Goal: Information Seeking & Learning: Learn about a topic

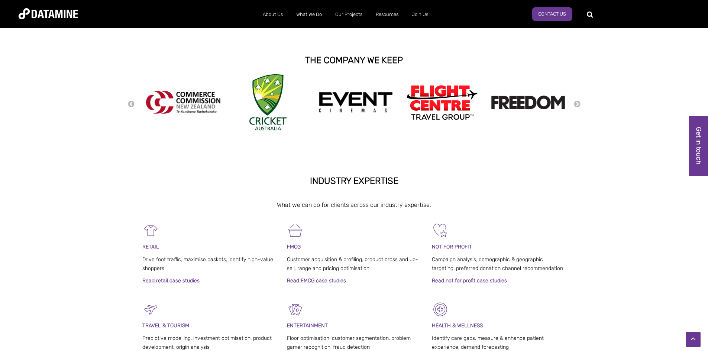
scroll to position [112, 0]
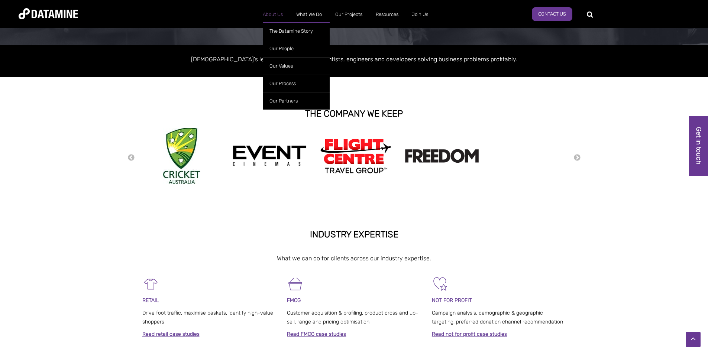
click at [284, 13] on link "About Us" at bounding box center [272, 14] width 33 height 19
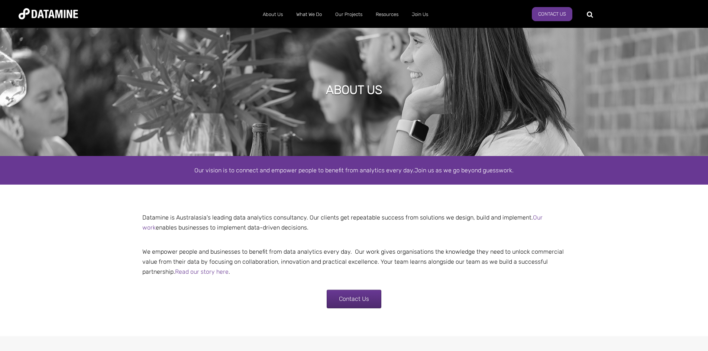
click at [559, 287] on center "Contact Us" at bounding box center [354, 295] width 435 height 28
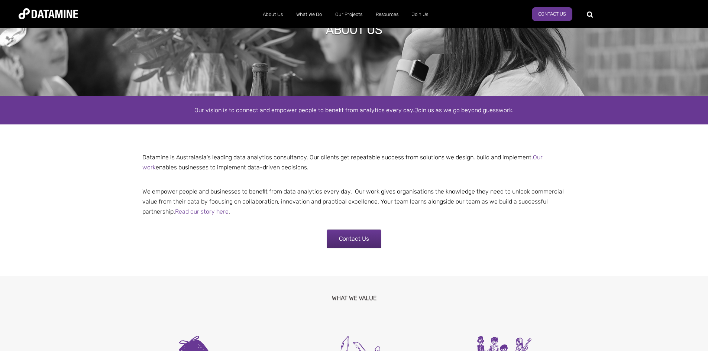
scroll to position [37, 0]
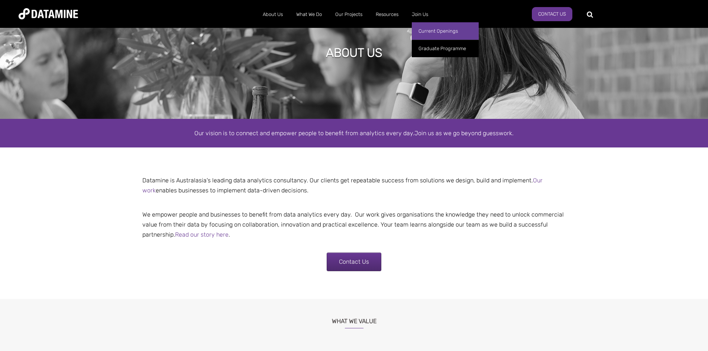
click at [423, 27] on link "Current Openings" at bounding box center [445, 30] width 67 height 17
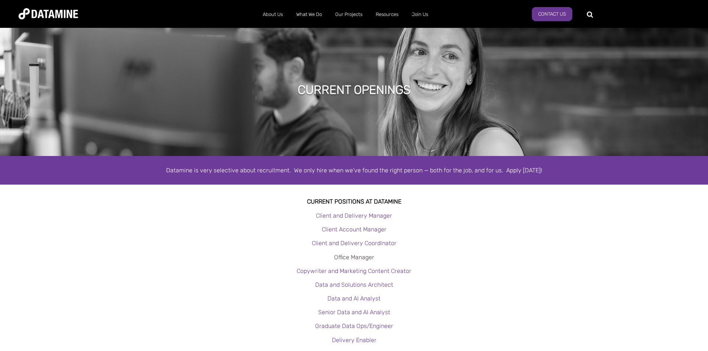
click at [363, 255] on link "Office Manager" at bounding box center [354, 257] width 40 height 7
click at [376, 242] on link "Client and Delivery Coordinator" at bounding box center [354, 243] width 85 height 7
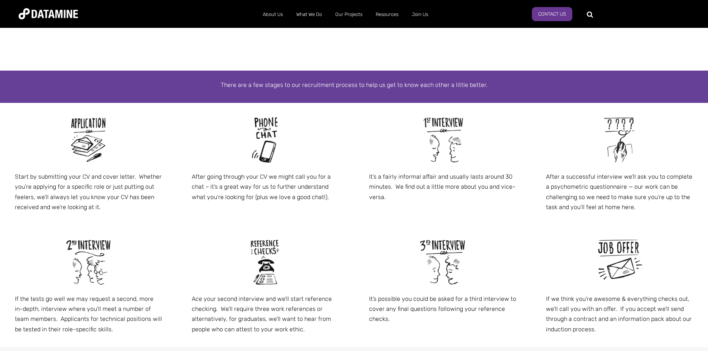
scroll to position [297, 0]
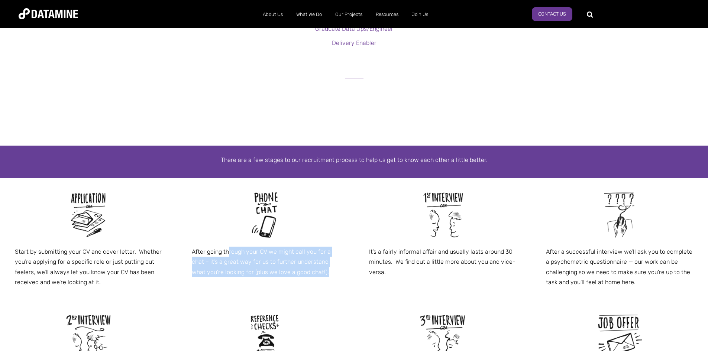
drag, startPoint x: 229, startPoint y: 247, endPoint x: 338, endPoint y: 278, distance: 114.0
click at [338, 278] on div "After going through your CV we might call you for a chat – it’s a great way for…" at bounding box center [265, 234] width 177 height 112
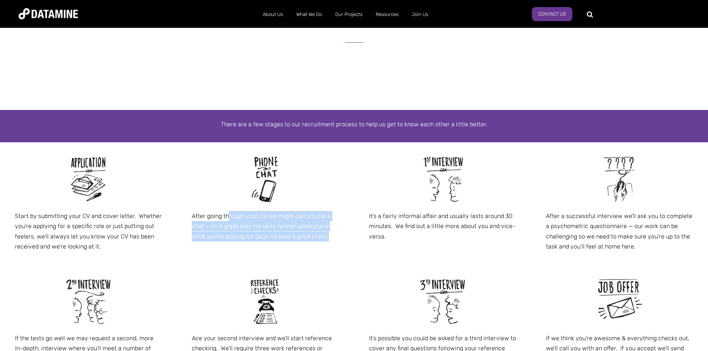
scroll to position [335, 0]
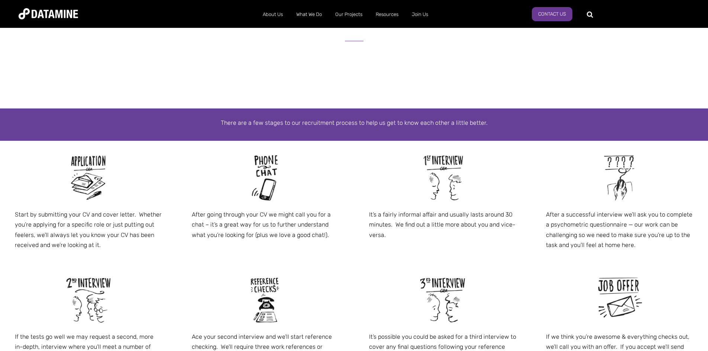
click at [319, 255] on span "Start by submitting your CV and cover letter. Whether you’re applying for a spe…" at bounding box center [354, 263] width 708 height 245
click at [424, 250] on div "It’s a fairly informal affair and usually lasts around 30 minutes. We find out …" at bounding box center [442, 197] width 177 height 112
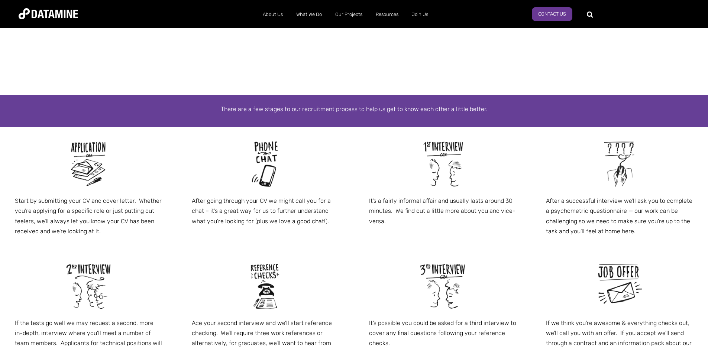
scroll to position [372, 0]
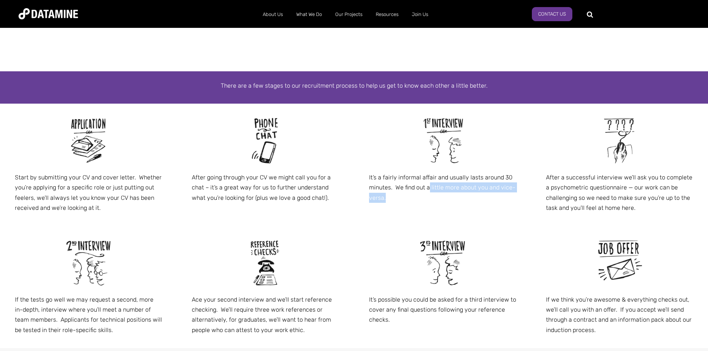
drag, startPoint x: 429, startPoint y: 187, endPoint x: 481, endPoint y: 205, distance: 55.4
click at [481, 205] on div "It’s a fairly informal affair and usually lasts around 30 minutes. We find out …" at bounding box center [442, 160] width 177 height 112
click at [487, 211] on div "It’s a fairly informal affair and usually lasts around 30 minutes. We find out …" at bounding box center [442, 160] width 177 height 112
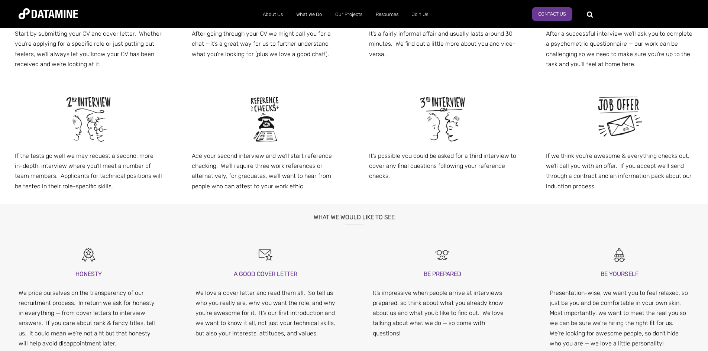
scroll to position [521, 0]
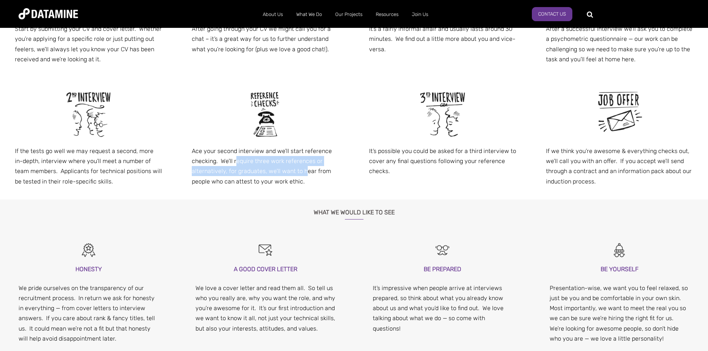
drag, startPoint x: 236, startPoint y: 159, endPoint x: 305, endPoint y: 173, distance: 70.3
click at [305, 173] on p "Ace your second interview and we’ll start reference checking. We’ll require thr…" at bounding box center [265, 166] width 147 height 41
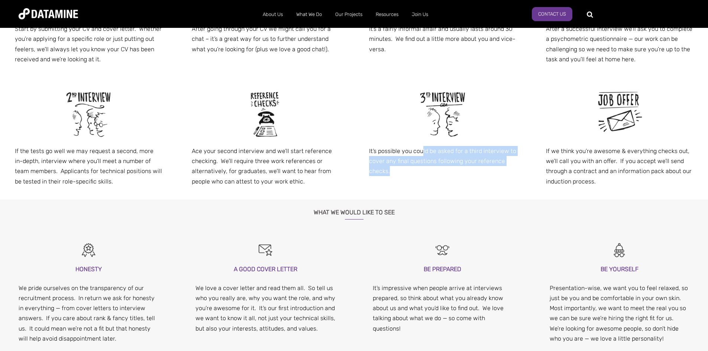
drag, startPoint x: 422, startPoint y: 149, endPoint x: 449, endPoint y: 172, distance: 35.3
click at [449, 172] on p "It’s possible you could be asked for a third interview to cover any final quest…" at bounding box center [442, 161] width 147 height 30
click at [455, 177] on div "It’s possible you could be asked for a third interview to cover any final quest…" at bounding box center [442, 133] width 177 height 112
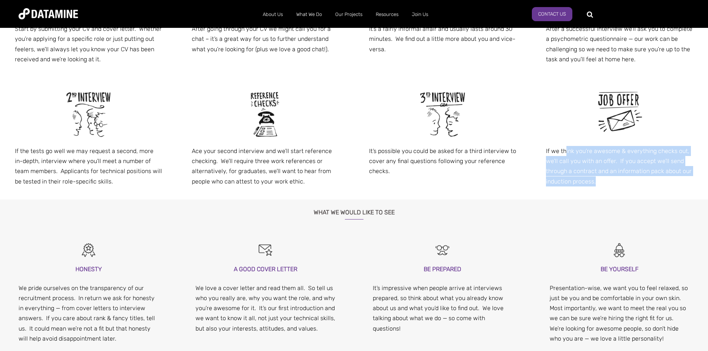
drag, startPoint x: 565, startPoint y: 151, endPoint x: 609, endPoint y: 186, distance: 56.6
click at [609, 186] on p "If we think you’re awesome & everything checks out, we’ll call you with an offe…" at bounding box center [619, 166] width 147 height 41
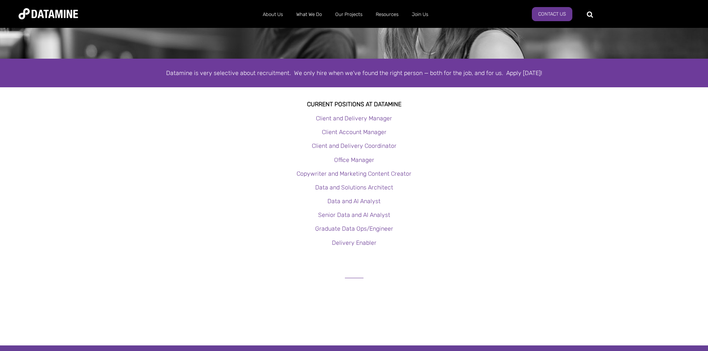
scroll to position [0, 0]
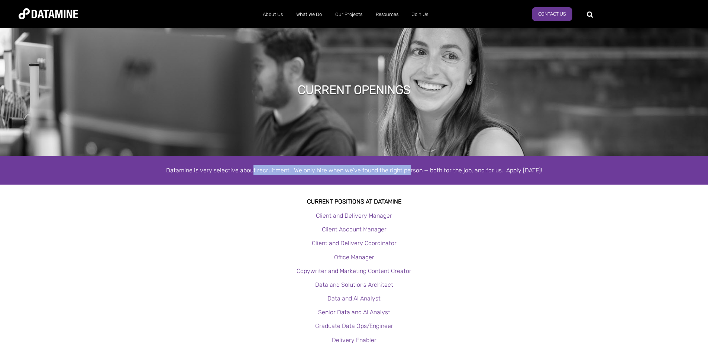
drag, startPoint x: 255, startPoint y: 172, endPoint x: 407, endPoint y: 128, distance: 157.4
click at [412, 178] on div "Datamine is very selective about recruitment. We only hire when we've found the…" at bounding box center [354, 170] width 708 height 29
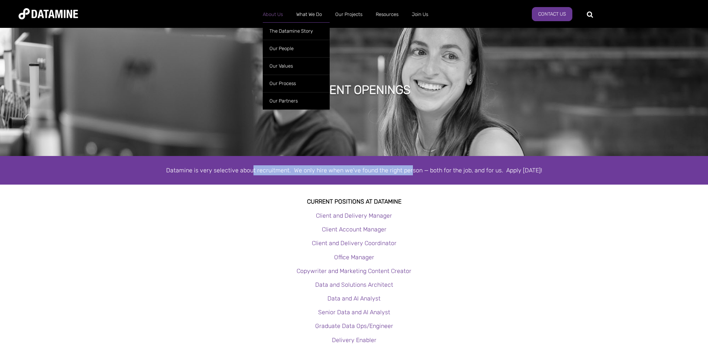
click at [278, 14] on link "About Us" at bounding box center [272, 14] width 33 height 19
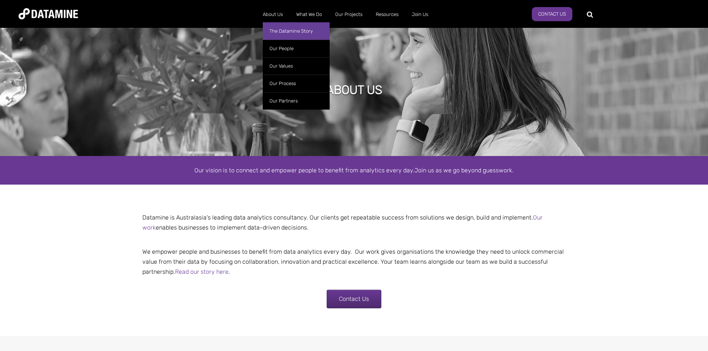
click at [295, 33] on link "The Datamine Story" at bounding box center [296, 30] width 67 height 17
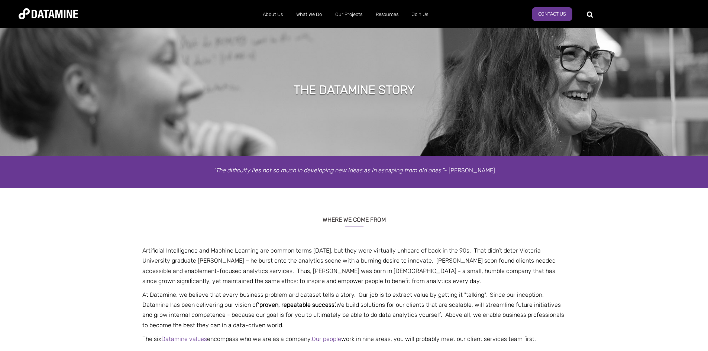
scroll to position [112, 0]
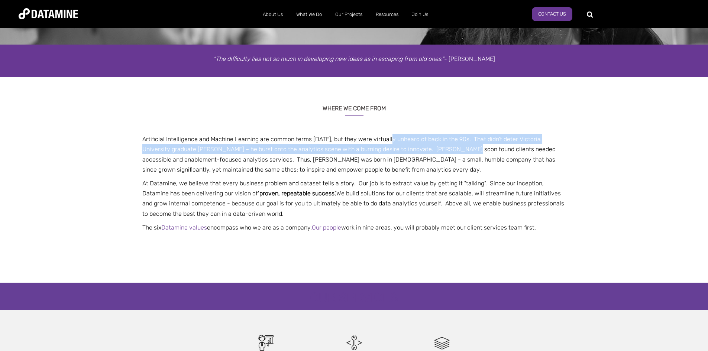
drag, startPoint x: 388, startPoint y: 139, endPoint x: 478, endPoint y: 111, distance: 94.1
click at [465, 123] on div "WHERE WE COME FROM Artificial Intelligence and Machine Learning are common term…" at bounding box center [354, 166] width 435 height 141
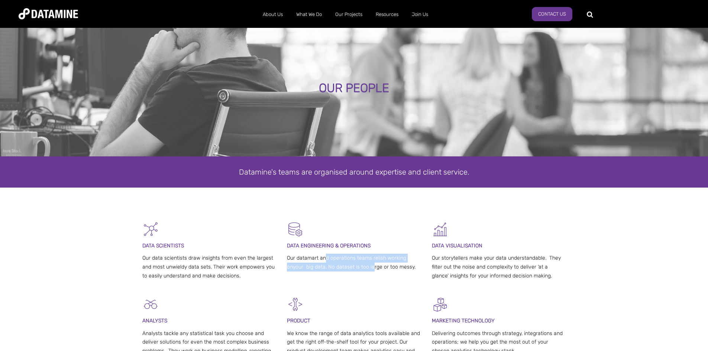
drag, startPoint x: 325, startPoint y: 256, endPoint x: 371, endPoint y: 278, distance: 50.9
click at [371, 278] on div "DATA SCIENTISTS Our data scientists draw insights from even the largest and mos…" at bounding box center [354, 258] width 424 height 75
click at [376, 287] on div "DATA SCIENTISTS Our data scientists draw insights from even the largest and mos…" at bounding box center [354, 258] width 424 height 75
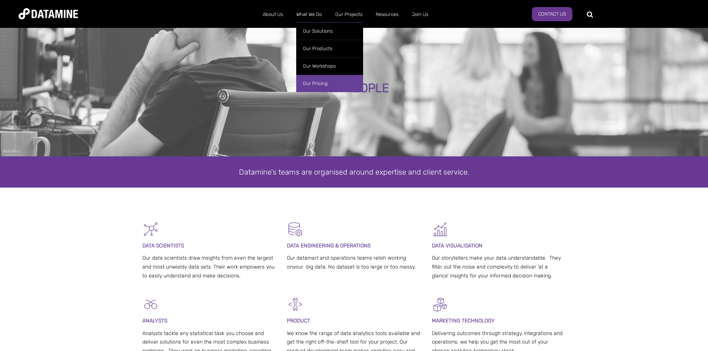
click at [335, 81] on link "Our Pricing" at bounding box center [329, 83] width 67 height 17
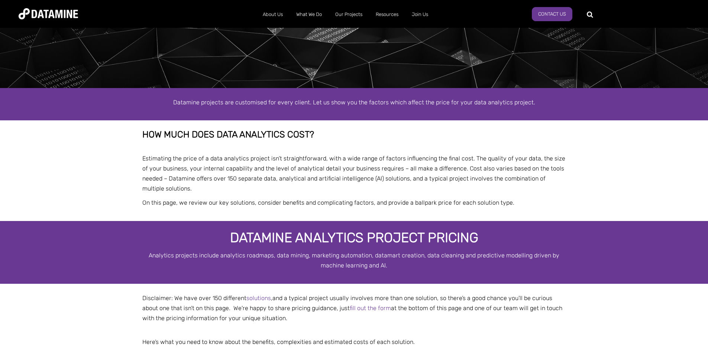
scroll to position [74, 0]
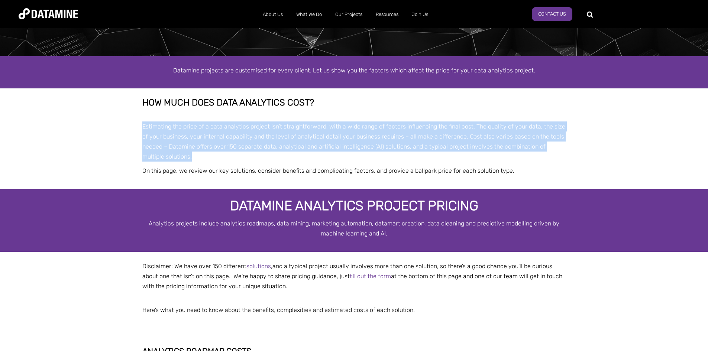
drag, startPoint x: 209, startPoint y: 117, endPoint x: 315, endPoint y: 155, distance: 112.3
click at [315, 155] on div "How much does data analytics cost? Estimating the price of a data analytics pro…" at bounding box center [354, 137] width 424 height 78
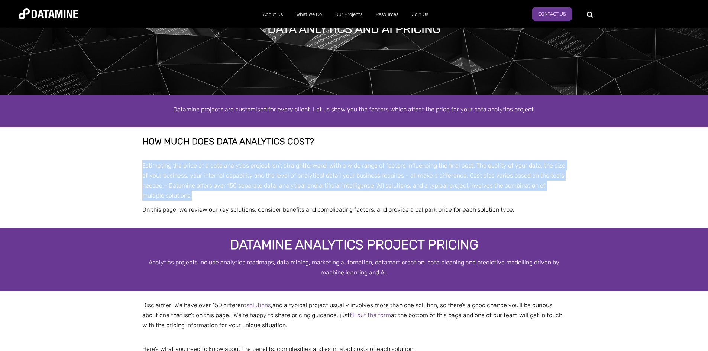
scroll to position [0, 0]
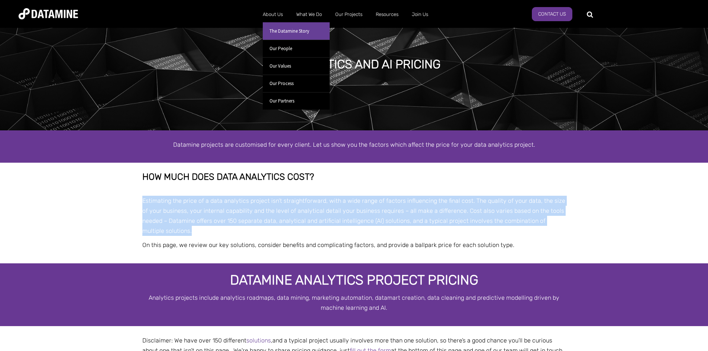
click at [281, 26] on link "The Datamine Story" at bounding box center [296, 30] width 67 height 17
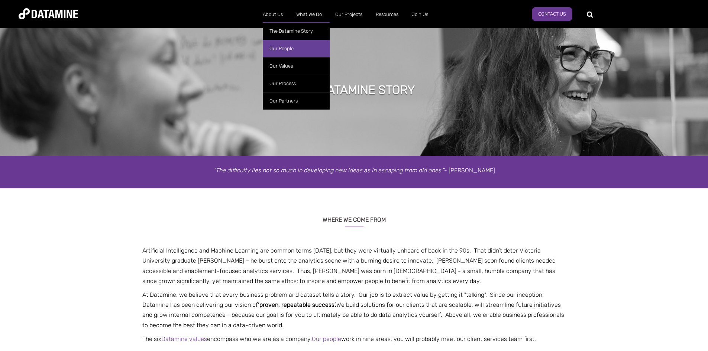
click at [294, 47] on link "Our People" at bounding box center [296, 48] width 67 height 17
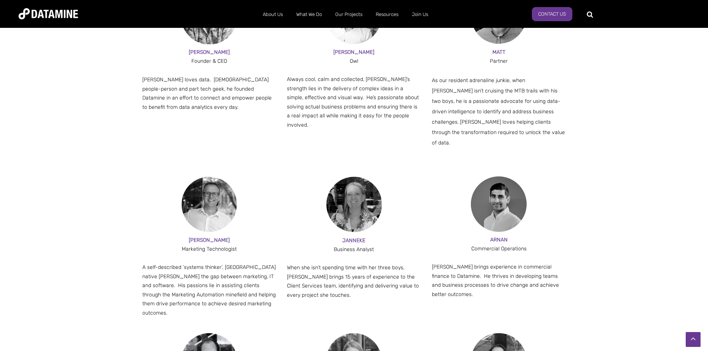
scroll to position [706, 0]
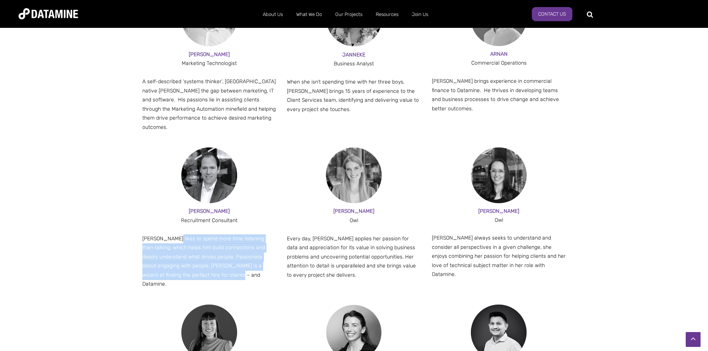
drag, startPoint x: 171, startPoint y: 217, endPoint x: 240, endPoint y: 262, distance: 82.2
click at [240, 262] on div "[PERSON_NAME] Recruitment Consultant [PERSON_NAME] likes to spend more time lis…" at bounding box center [209, 220] width 134 height 145
click at [254, 267] on div "[PERSON_NAME] Recruitment Consultant [PERSON_NAME] likes to spend more time lis…" at bounding box center [354, 226] width 424 height 157
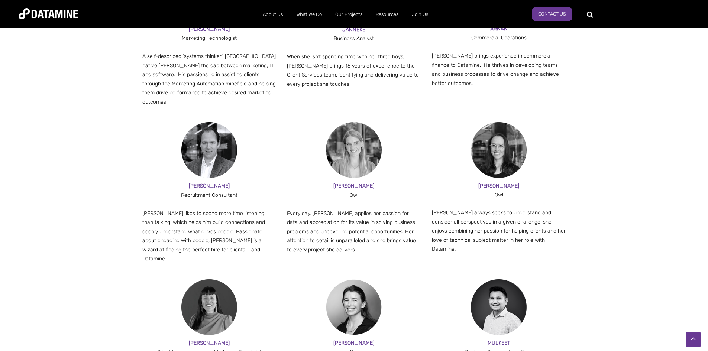
scroll to position [744, 0]
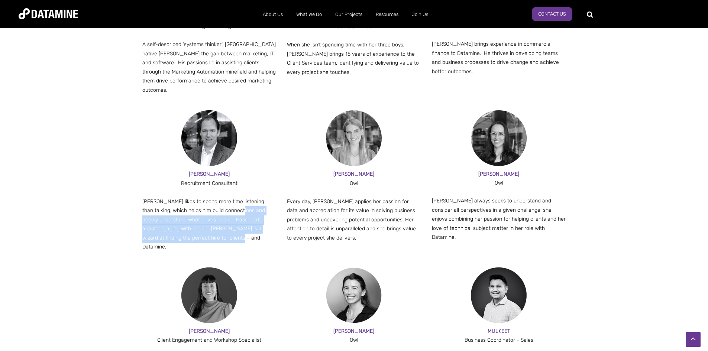
drag, startPoint x: 233, startPoint y: 194, endPoint x: 242, endPoint y: 223, distance: 30.6
click at [242, 223] on p "[PERSON_NAME] likes to spend more time listening than talking, which helps him …" at bounding box center [209, 224] width 134 height 55
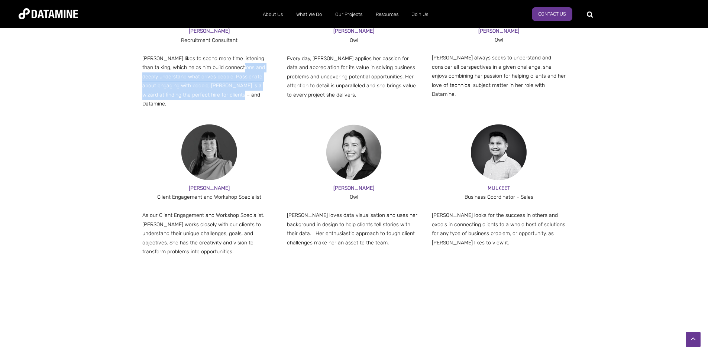
scroll to position [892, 0]
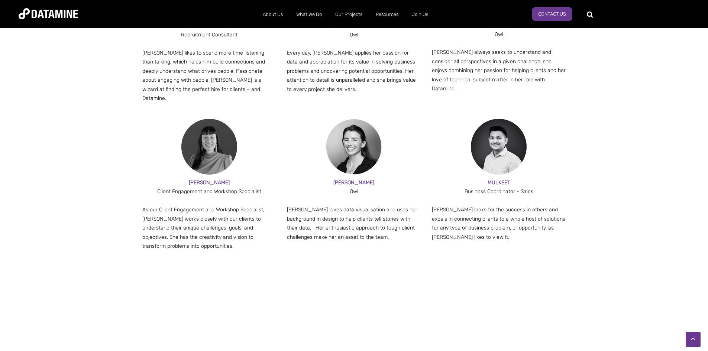
click at [356, 249] on div "[PERSON_NAME] A Client Engagement and Workshop Specialist As our Client Engagem…" at bounding box center [354, 212] width 424 height 187
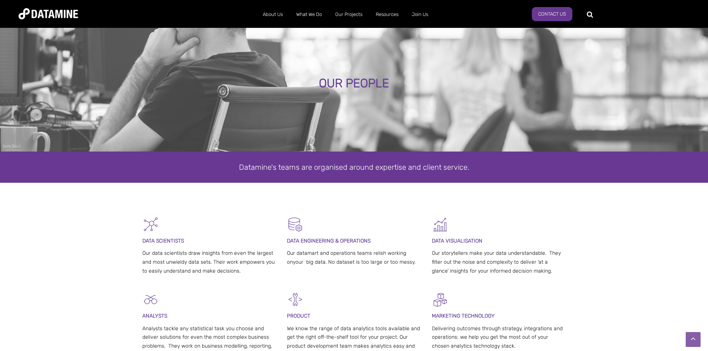
scroll to position [0, 0]
